Goal: Task Accomplishment & Management: Manage account settings

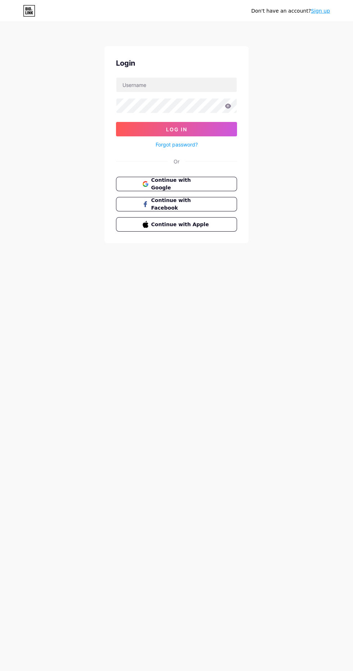
click at [231, 227] on button "Continue with Apple" at bounding box center [176, 224] width 121 height 14
click at [177, 146] on link "Forgot password?" at bounding box center [177, 145] width 42 height 8
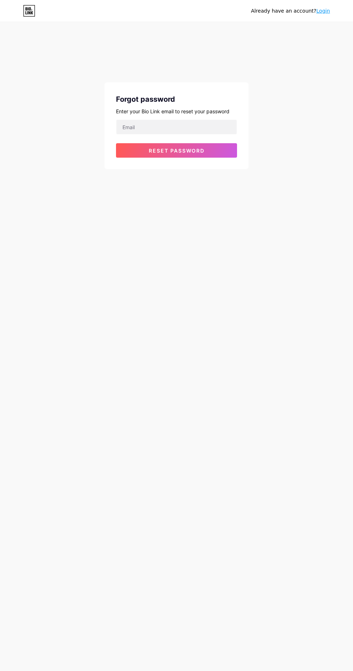
scroll to position [51, 0]
click at [32, 13] on icon at bounding box center [32, 12] width 2 height 3
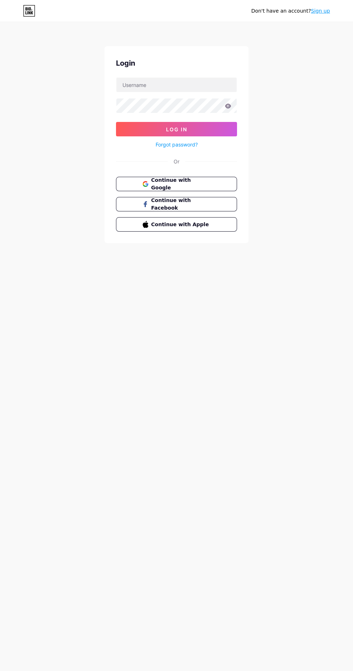
click at [315, 25] on div "Don't have an account? Sign up Login Log In Forgot password? Or Continue with G…" at bounding box center [176, 133] width 353 height 266
click at [322, 12] on link "Sign up" at bounding box center [320, 11] width 19 height 6
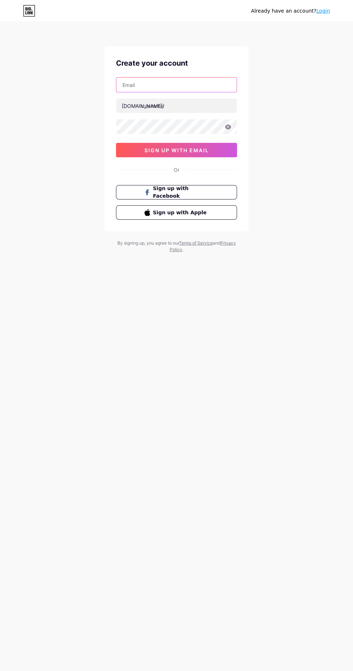
click at [205, 85] on input "text" at bounding box center [176, 85] width 120 height 14
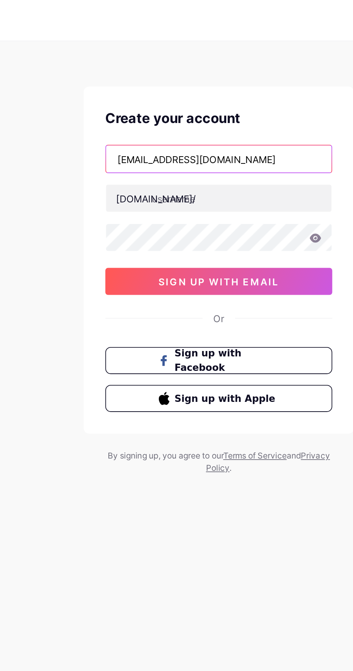
click at [151, 87] on input "Pamellarbrito@gmail.com" at bounding box center [176, 85] width 120 height 14
click at [219, 86] on input "Pamellarbritoo@gmail.com@gmail.com" at bounding box center [176, 85] width 120 height 14
type input "Pamellarbritoo@gmail.com"
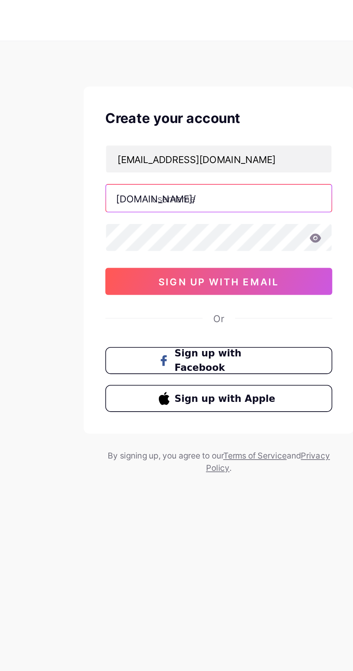
click at [204, 105] on input "text" at bounding box center [176, 105] width 120 height 14
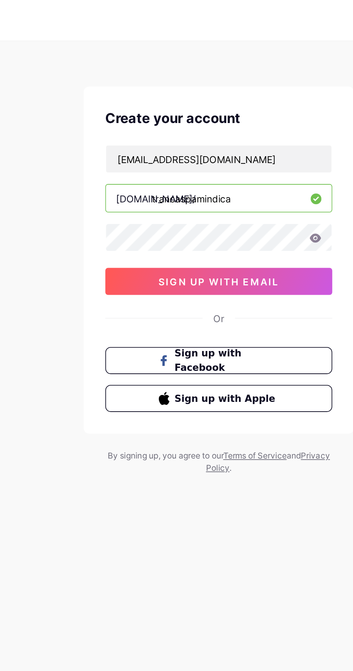
type input "trancaspamindica"
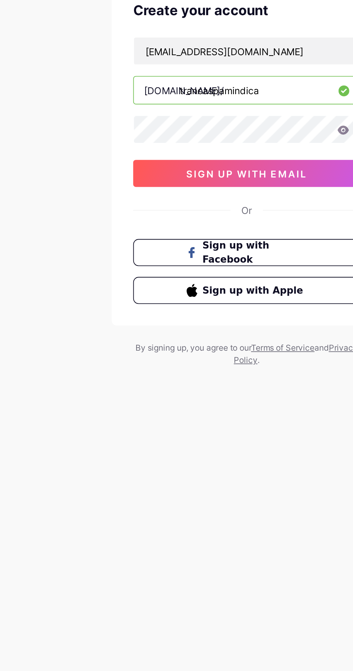
click at [180, 148] on span "sign up with email" at bounding box center [177, 150] width 65 height 6
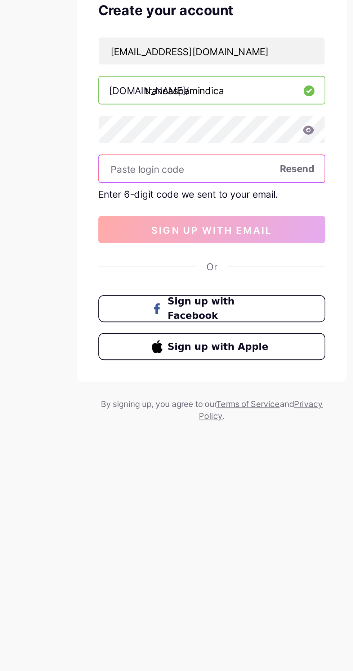
click at [134, 148] on input "text" at bounding box center [176, 147] width 120 height 14
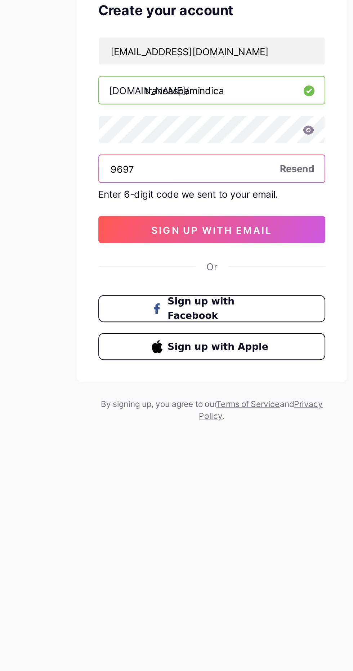
click at [159, 149] on input "9697" at bounding box center [176, 147] width 120 height 14
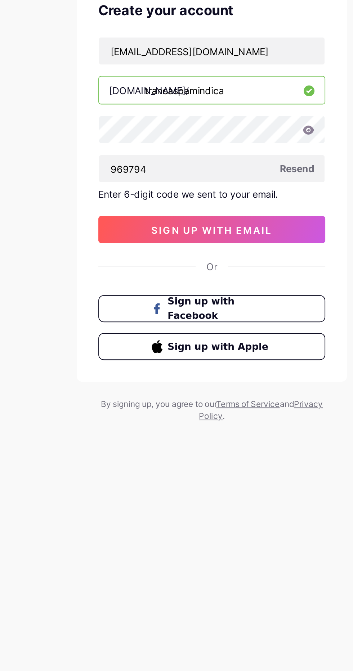
click at [135, 177] on button "sign up with email" at bounding box center [176, 180] width 121 height 14
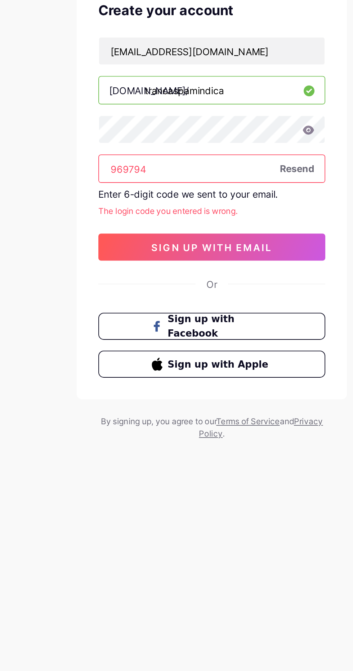
click at [135, 152] on input "969794" at bounding box center [176, 147] width 120 height 14
click at [154, 149] on input "969794" at bounding box center [176, 147] width 120 height 14
type input "969704"
click at [227, 194] on button "sign up with email" at bounding box center [176, 189] width 121 height 14
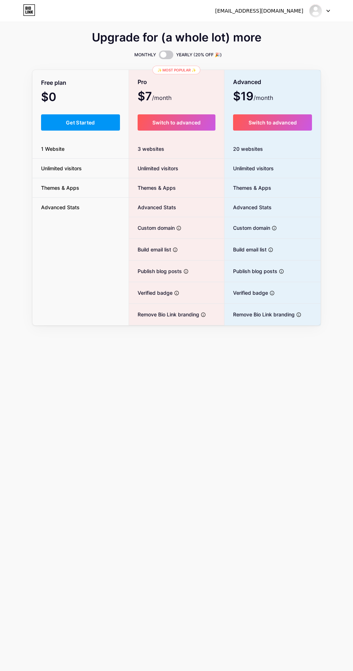
click at [91, 128] on button "Get Started" at bounding box center [80, 122] width 79 height 16
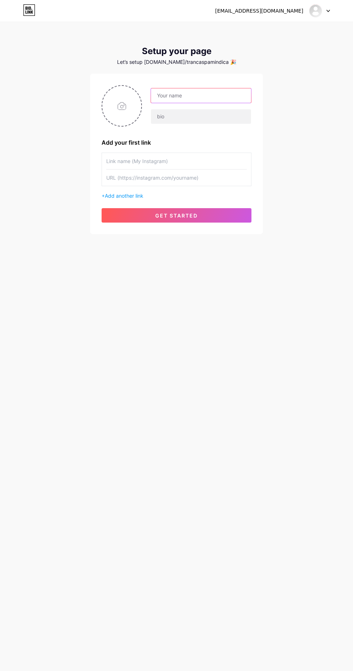
click at [222, 96] on input "text" at bounding box center [201, 95] width 100 height 14
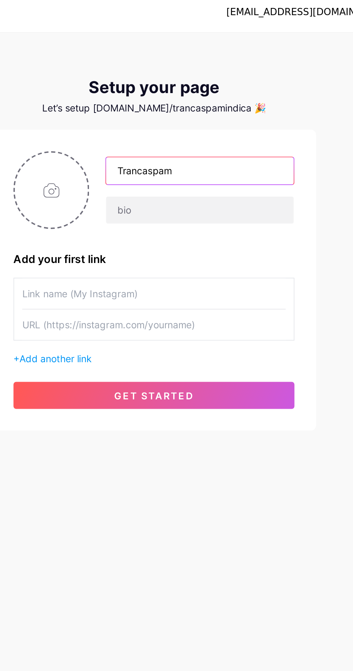
type input "Trancaspam"
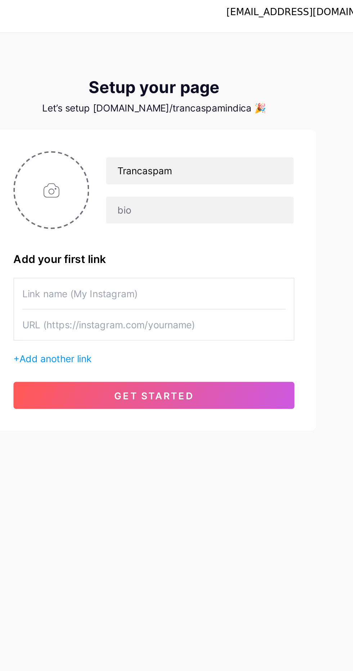
click at [134, 114] on input "file" at bounding box center [121, 106] width 39 height 40
type input "C:\fakepath\1000110741.webp"
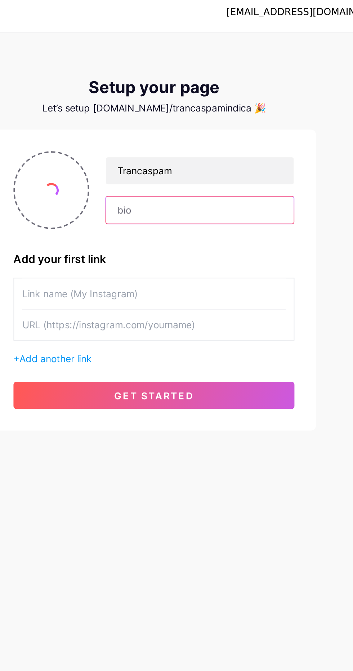
click at [230, 119] on input "text" at bounding box center [201, 116] width 100 height 14
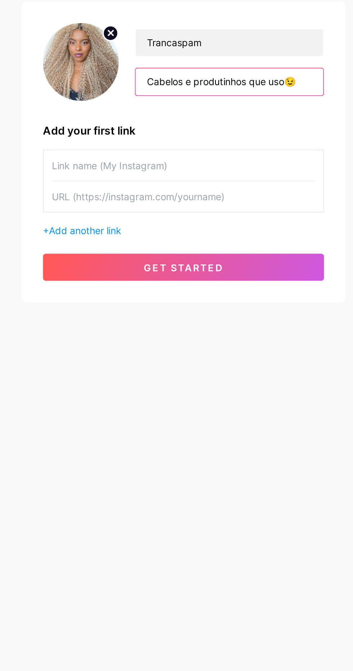
type input "Cabelos e produtinhos que uso😉"
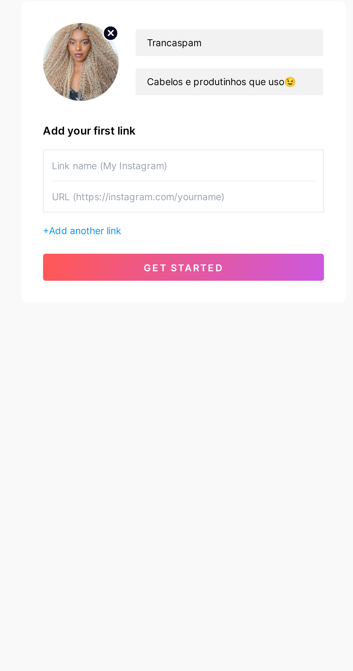
click at [133, 194] on span "Add another link" at bounding box center [124, 196] width 39 height 6
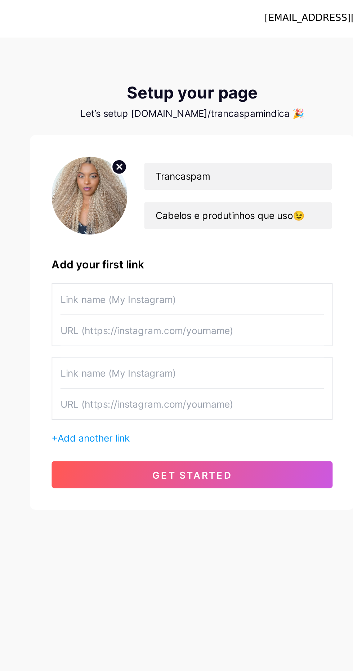
click at [138, 293] on div "Pamellarbritoo@gmail.com Dashboard Logout Setup your page Let’s setup bio.link/…" at bounding box center [176, 148] width 353 height 296
click at [163, 256] on span "get started" at bounding box center [176, 255] width 43 height 6
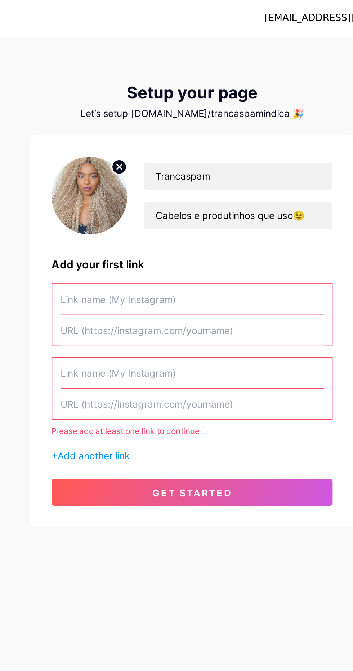
click at [211, 158] on input "text" at bounding box center [176, 161] width 141 height 16
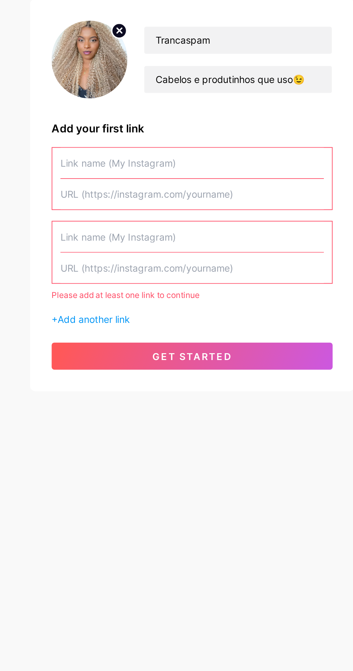
click at [237, 202] on input "text" at bounding box center [176, 200] width 141 height 16
click at [226, 220] on input "text" at bounding box center [176, 217] width 141 height 16
click at [247, 199] on input "text" at bounding box center [176, 200] width 141 height 16
click at [209, 243] on div "+ Add another link" at bounding box center [177, 245] width 150 height 8
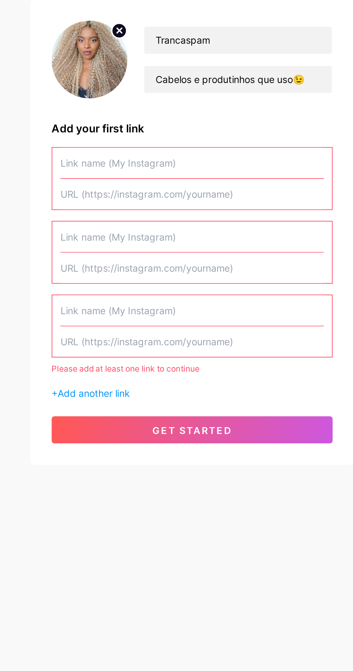
click at [170, 271] on div "Please add at least one link to continue" at bounding box center [177, 271] width 150 height 6
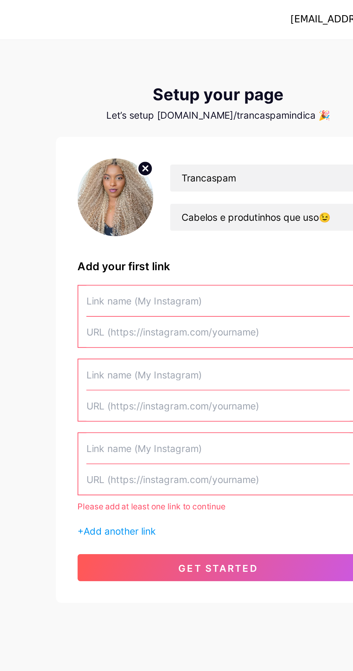
click at [201, 161] on input "text" at bounding box center [176, 161] width 141 height 16
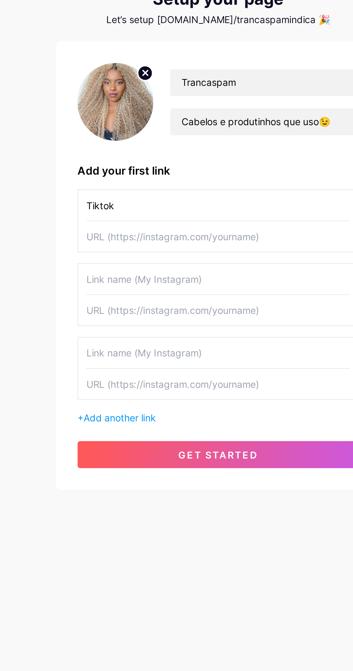
type input "Tiktok"
click at [217, 180] on input "text" at bounding box center [176, 178] width 141 height 16
click at [183, 197] on input "text" at bounding box center [176, 200] width 141 height 16
click at [197, 178] on input "text" at bounding box center [176, 178] width 141 height 16
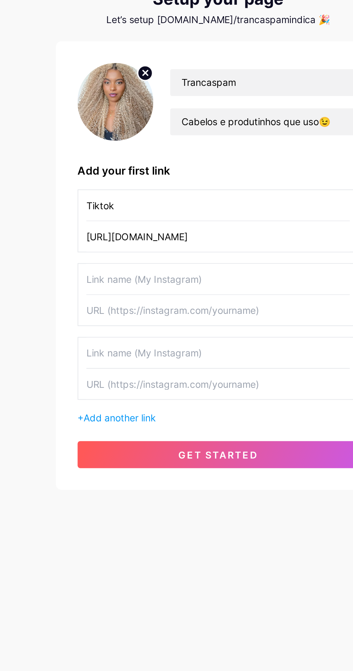
type input "https://www.tiktok.com/@trancaspam?_t=ZM-8ywMX5xDN7F&_r=1"
click at [172, 292] on span "get started" at bounding box center [176, 294] width 43 height 6
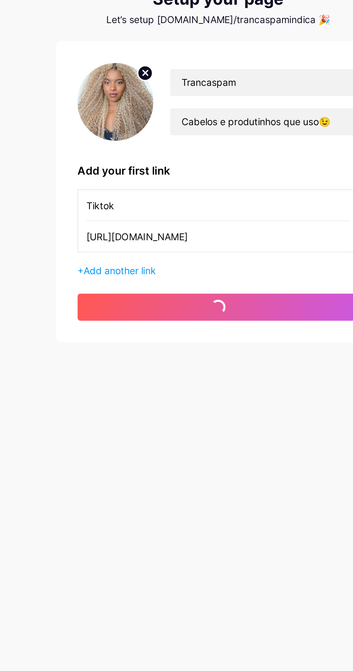
scroll to position [0, 0]
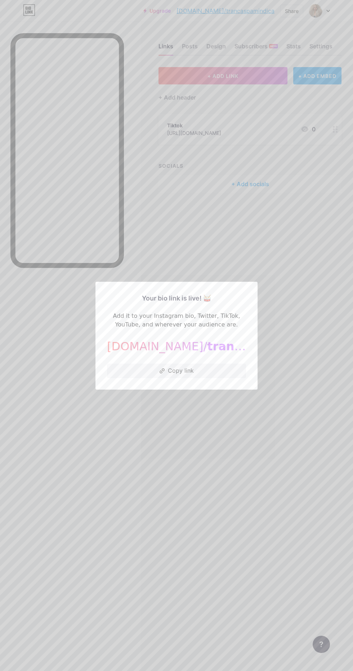
click at [203, 378] on button "Copy link" at bounding box center [176, 371] width 139 height 14
click at [313, 311] on div at bounding box center [176, 335] width 353 height 671
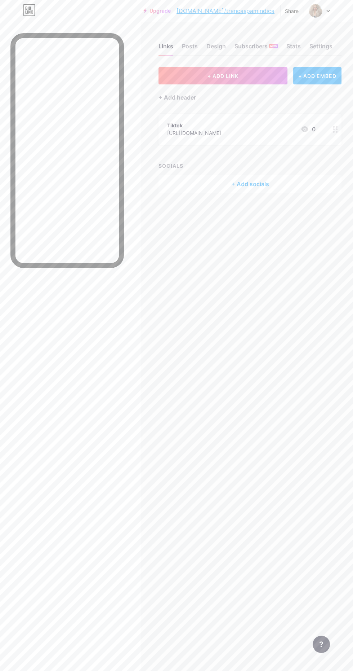
click at [274, 185] on div "+ Add socials" at bounding box center [250, 183] width 183 height 17
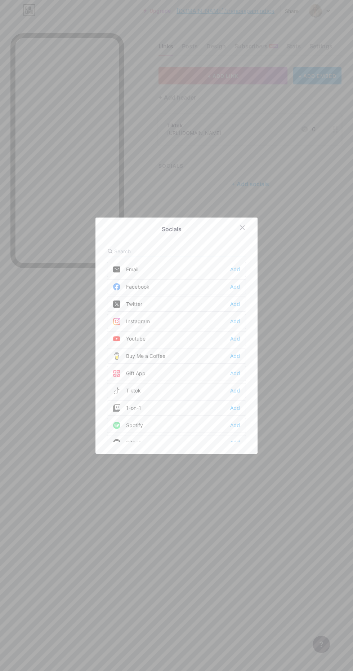
click at [167, 398] on div "Tiktok Add" at bounding box center [176, 390] width 139 height 15
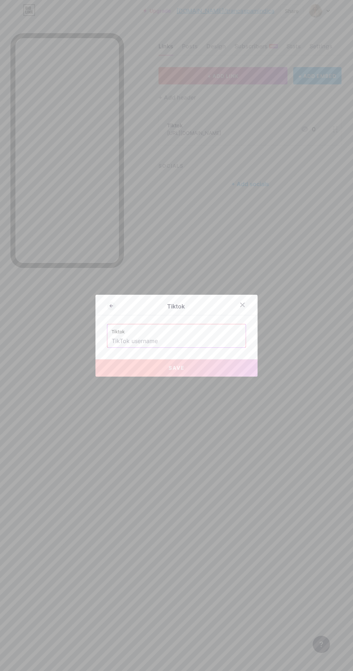
click at [191, 347] on input "text" at bounding box center [177, 341] width 130 height 12
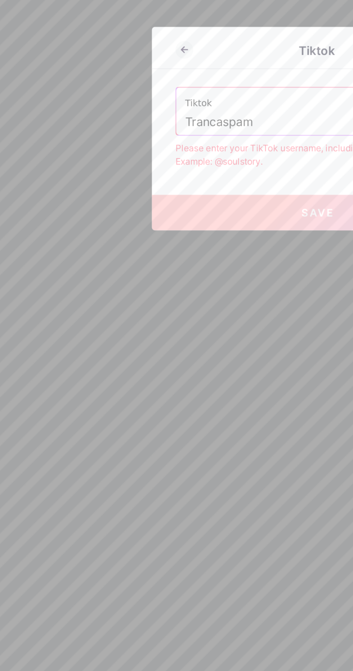
click at [114, 339] on input "Trancaspam" at bounding box center [177, 332] width 130 height 12
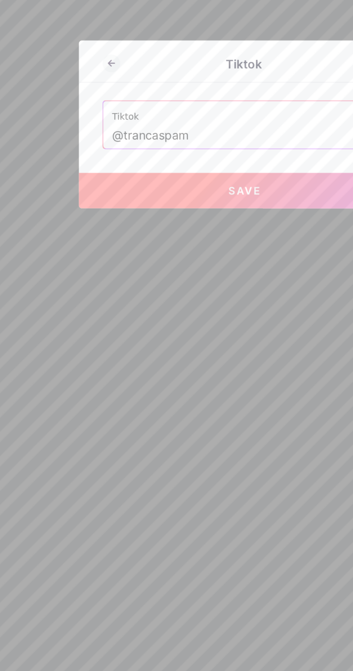
click at [207, 377] on button "Save" at bounding box center [177, 367] width 162 height 17
type input "https://tiktok.com/@trancaspam"
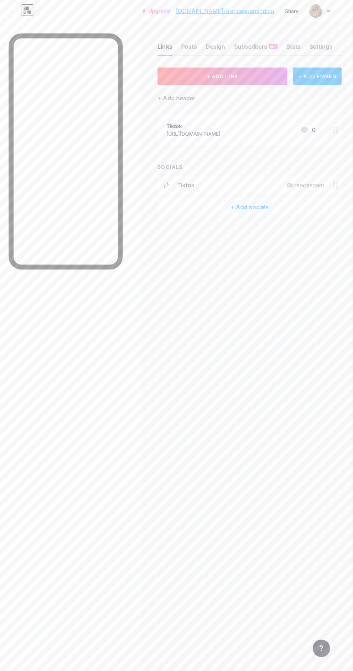
click at [217, 50] on div "Design" at bounding box center [216, 48] width 19 height 13
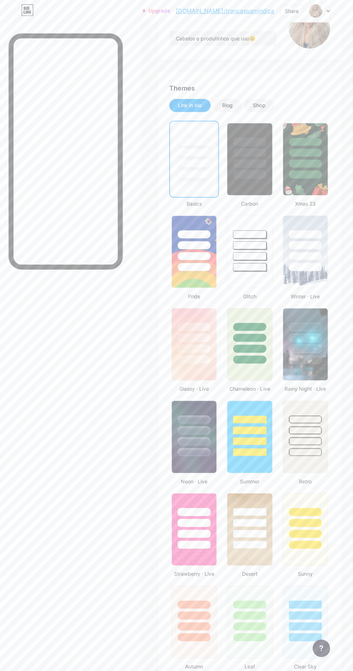
scroll to position [92, 0]
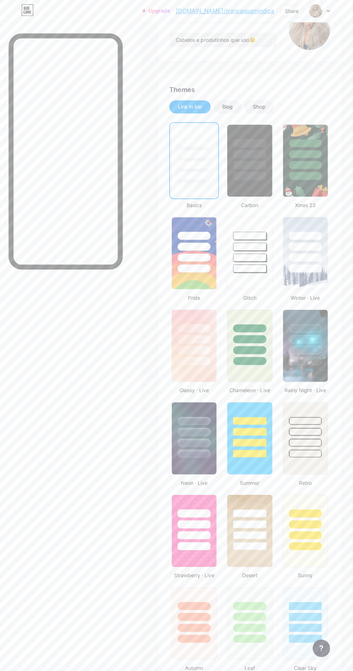
click at [268, 105] on div "Shop" at bounding box center [260, 106] width 30 height 13
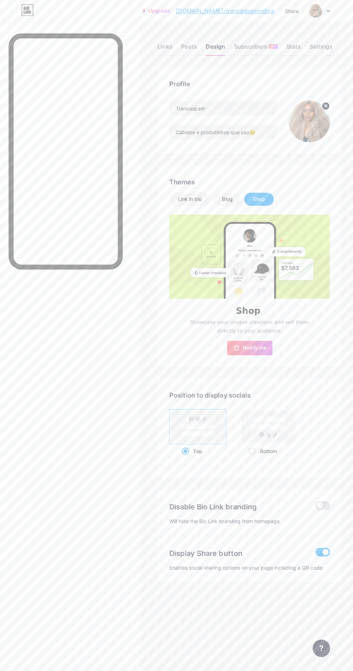
scroll to position [51, 0]
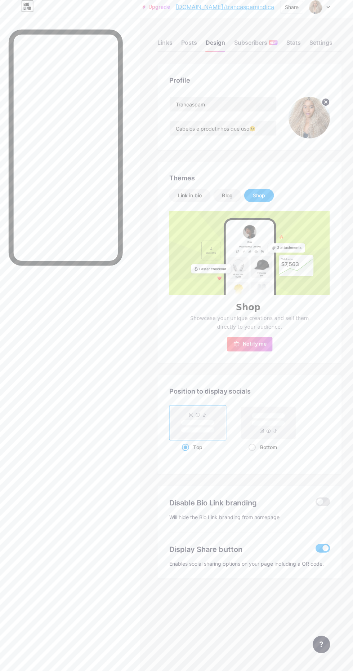
click at [229, 194] on div "Blog" at bounding box center [228, 197] width 10 height 7
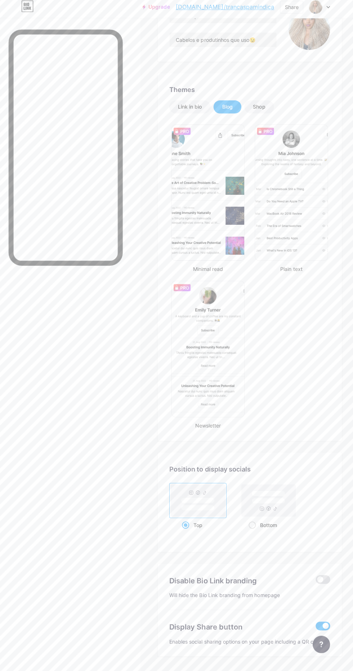
click at [194, 110] on div "Link in bio" at bounding box center [191, 109] width 24 height 7
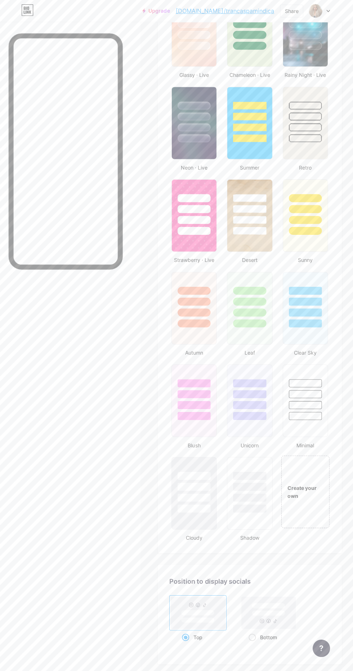
scroll to position [304, 0]
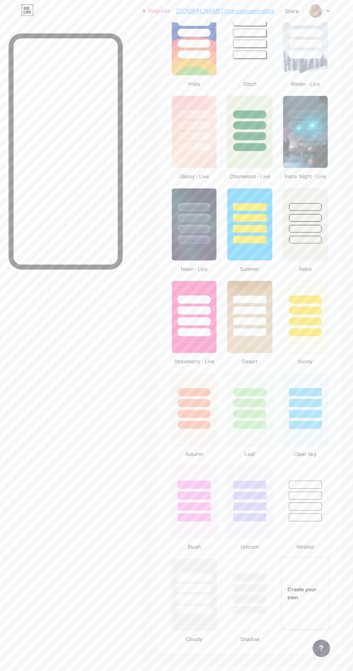
click at [197, 503] on div at bounding box center [195, 503] width 33 height 8
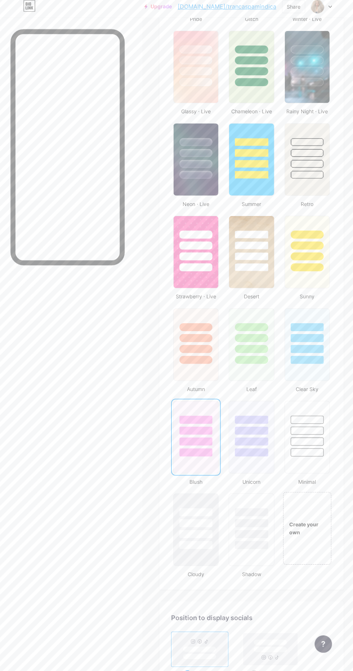
scroll to position [480, 0]
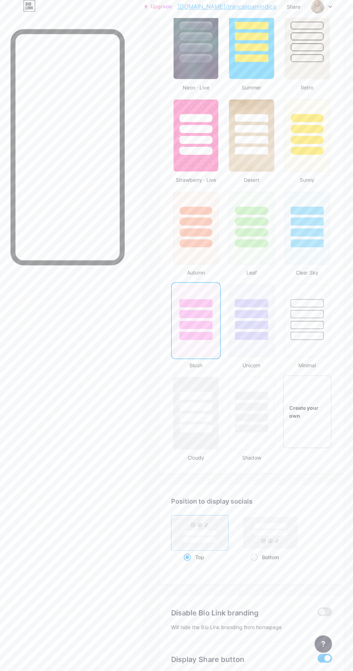
click at [252, 564] on input "Bottom" at bounding box center [251, 566] width 5 height 5
radio input "true"
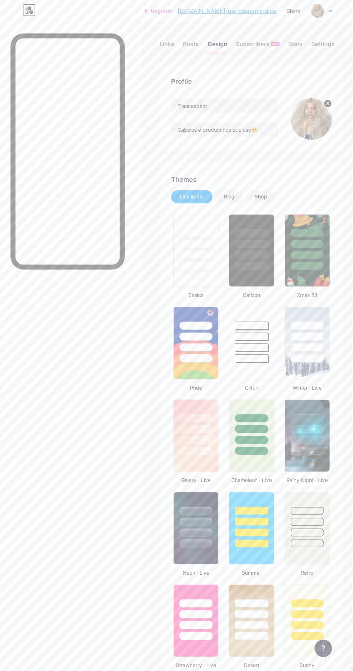
scroll to position [0, 0]
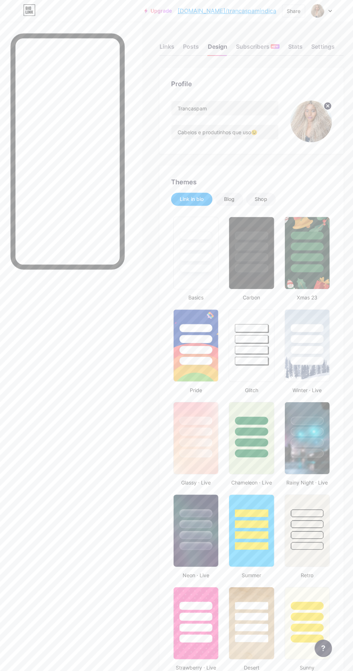
click at [261, 47] on div "Subscribers NEW" at bounding box center [256, 48] width 43 height 13
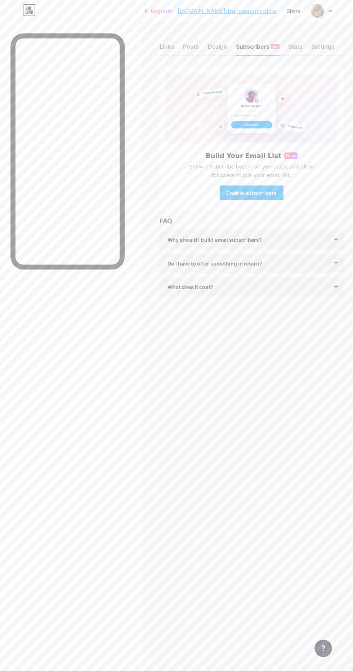
click at [299, 47] on div "Stats" at bounding box center [294, 48] width 14 height 13
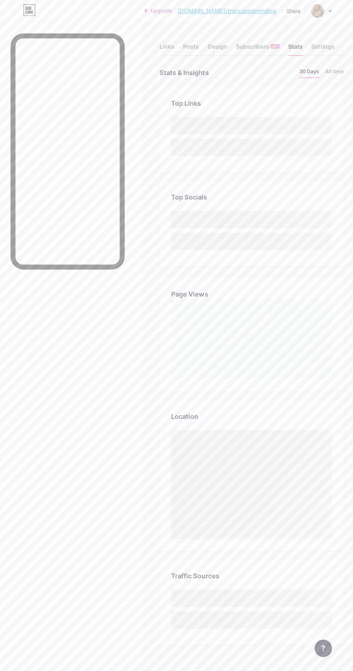
scroll to position [670, 353]
click at [327, 48] on div "Settings" at bounding box center [321, 48] width 23 height 13
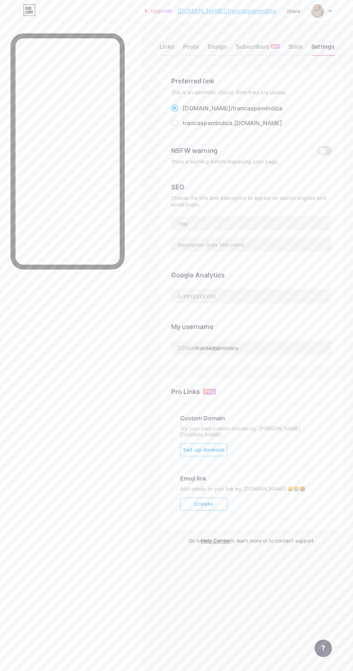
click at [224, 124] on span "trancaspamindica" at bounding box center [206, 122] width 49 height 7
click at [186, 127] on input "trancaspamindica .bio.link" at bounding box center [184, 129] width 5 height 5
radio input "true"
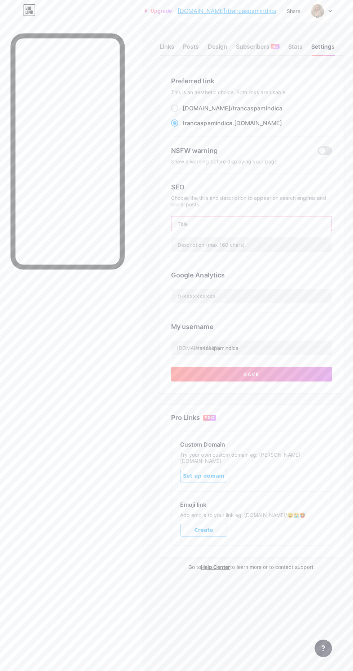
click at [294, 218] on input "text" at bounding box center [250, 222] width 159 height 14
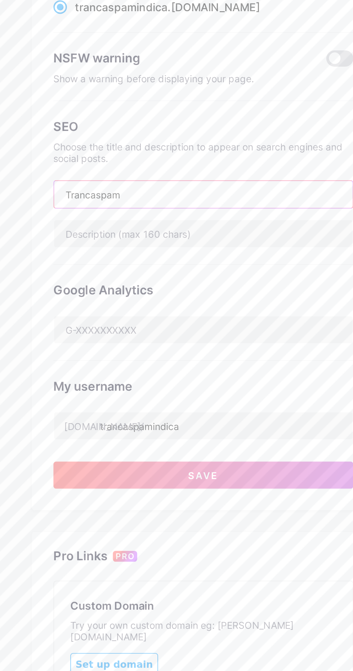
type input "Trancaspam"
click at [182, 243] on input "text" at bounding box center [250, 243] width 159 height 14
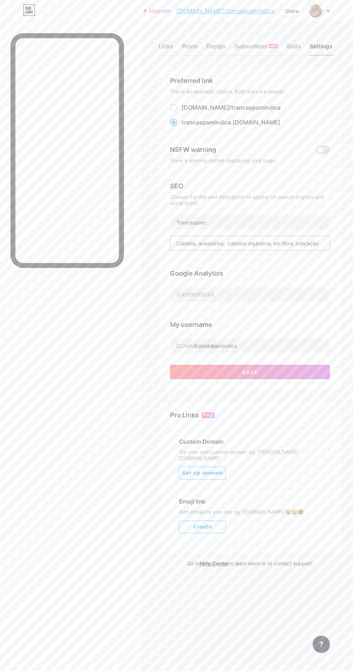
type input "Cabelos, acessórios, cabelos orgânicos, bio fibra, indicação"
click at [308, 370] on button "Save" at bounding box center [250, 372] width 160 height 14
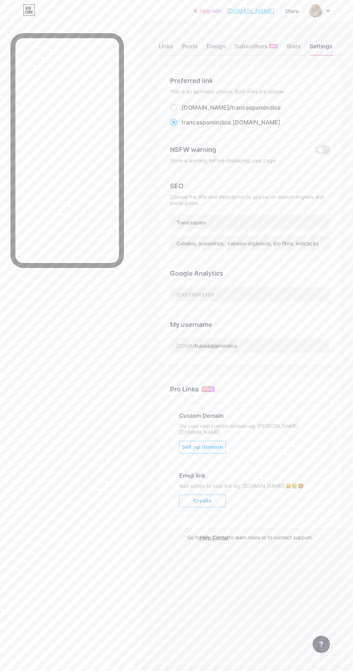
click at [166, 46] on div "Links" at bounding box center [166, 48] width 15 height 13
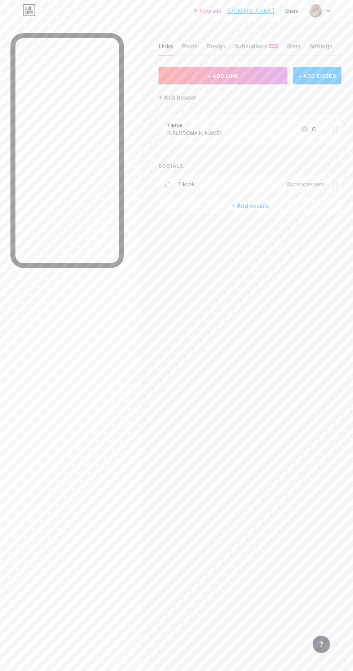
click at [320, 10] on img at bounding box center [316, 11] width 14 height 14
click at [293, 77] on link "Account settings" at bounding box center [285, 81] width 89 height 19
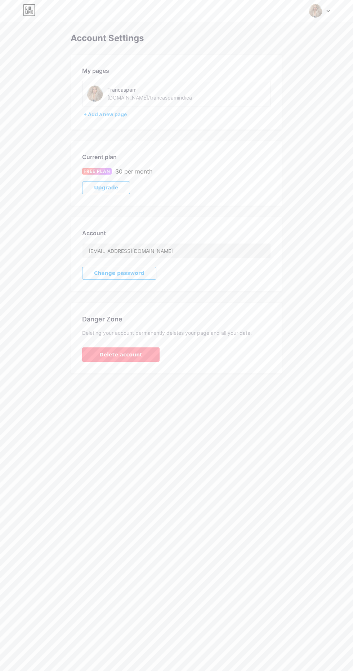
click at [129, 274] on span "Change password" at bounding box center [119, 273] width 50 height 6
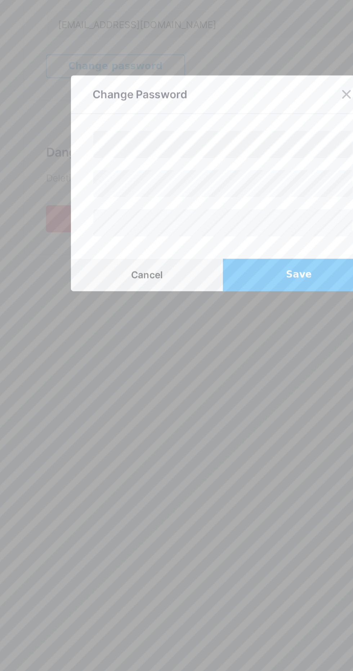
click at [160, 393] on button "Cancel" at bounding box center [136, 384] width 81 height 17
